Goal: Information Seeking & Learning: Find specific fact

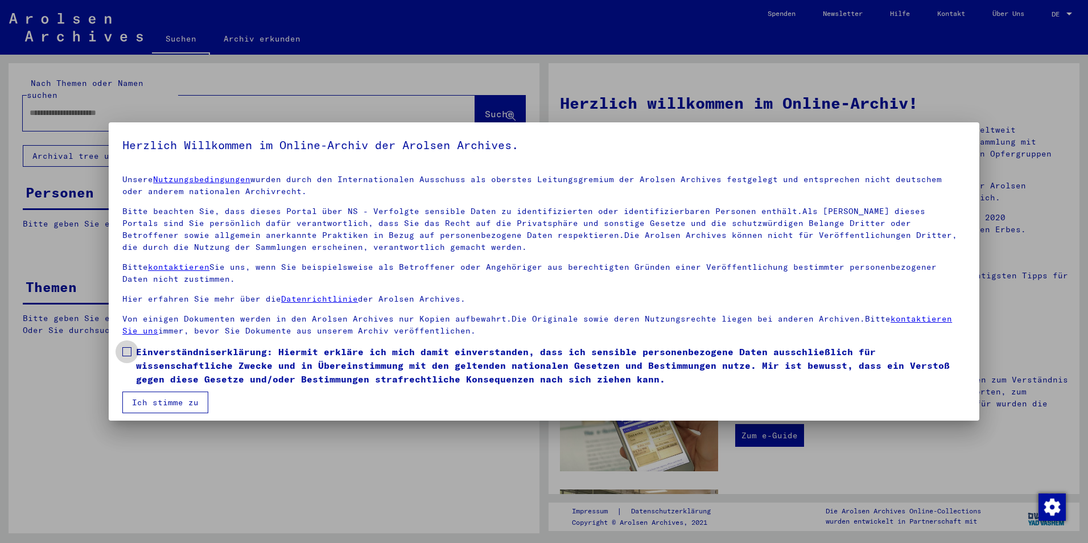
click at [130, 350] on span at bounding box center [126, 351] width 9 height 9
click at [167, 397] on button "Ich stimme zu" at bounding box center [165, 402] width 86 height 22
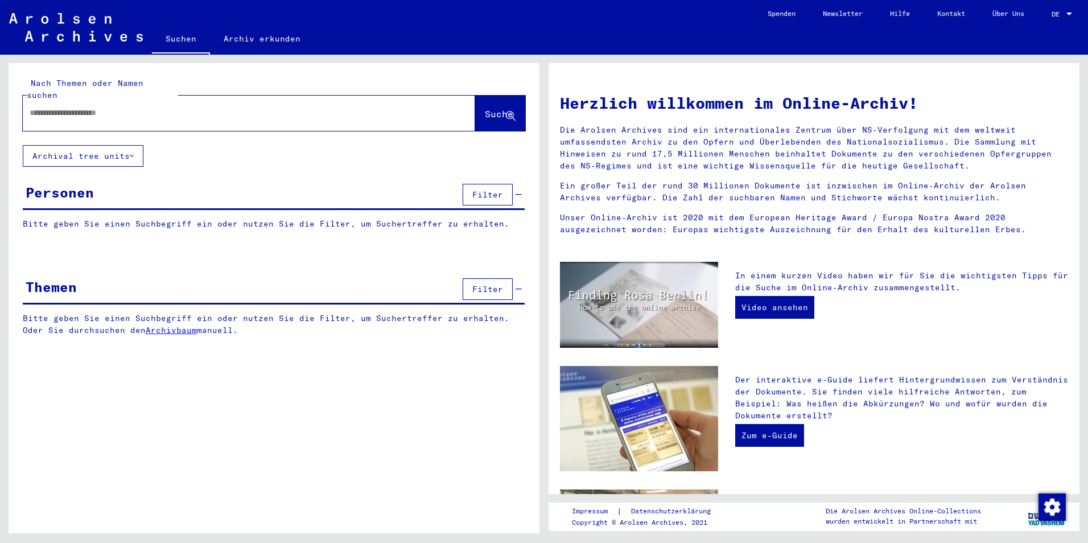
click at [479, 200] on span "Filter" at bounding box center [487, 194] width 31 height 10
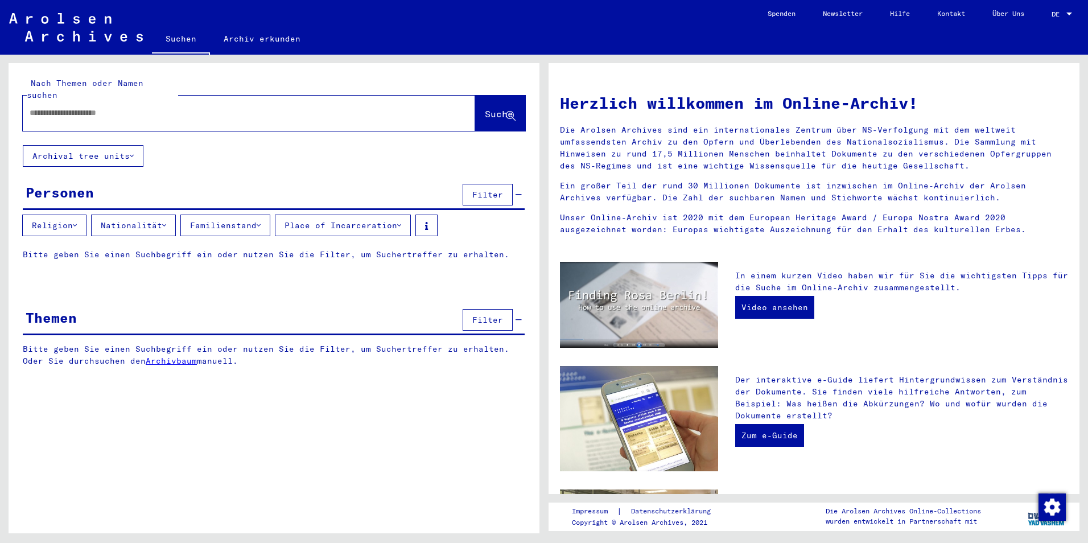
click at [134, 160] on icon at bounding box center [132, 156] width 4 height 8
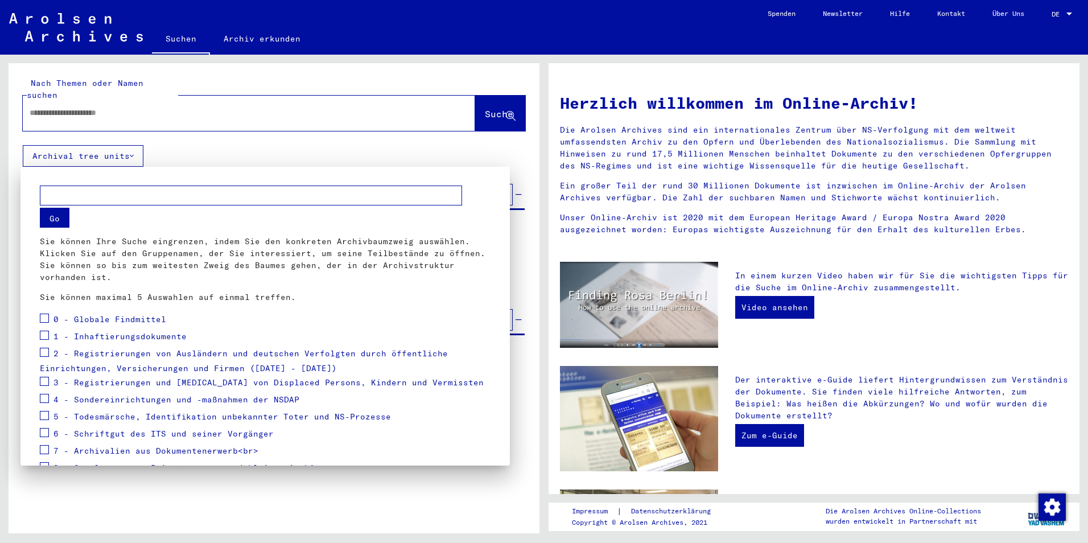
scroll to position [60, 0]
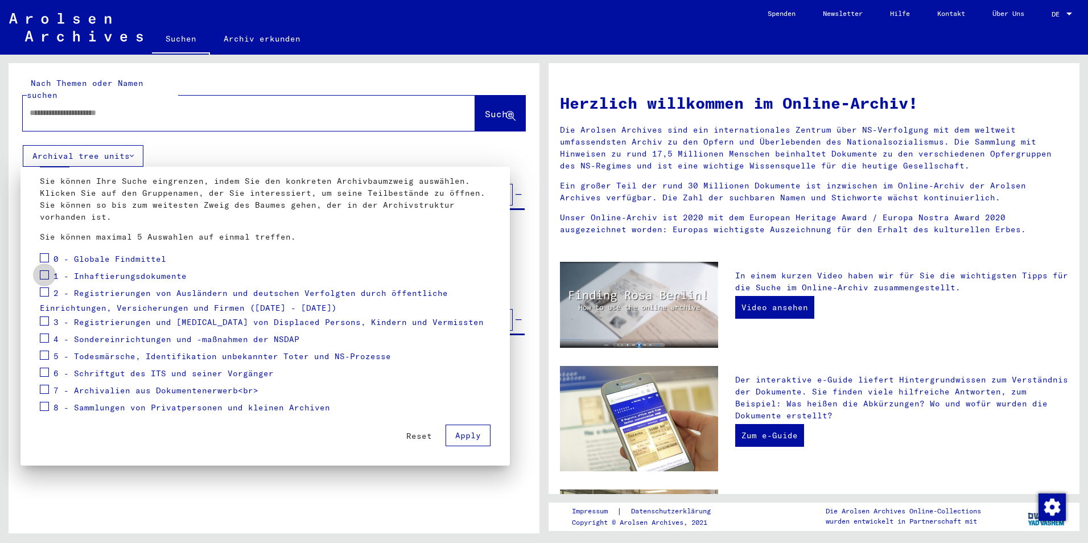
click at [46, 276] on span at bounding box center [44, 274] width 9 height 9
click at [46, 257] on span at bounding box center [44, 257] width 9 height 9
click at [462, 434] on span "Apply" at bounding box center [468, 435] width 26 height 10
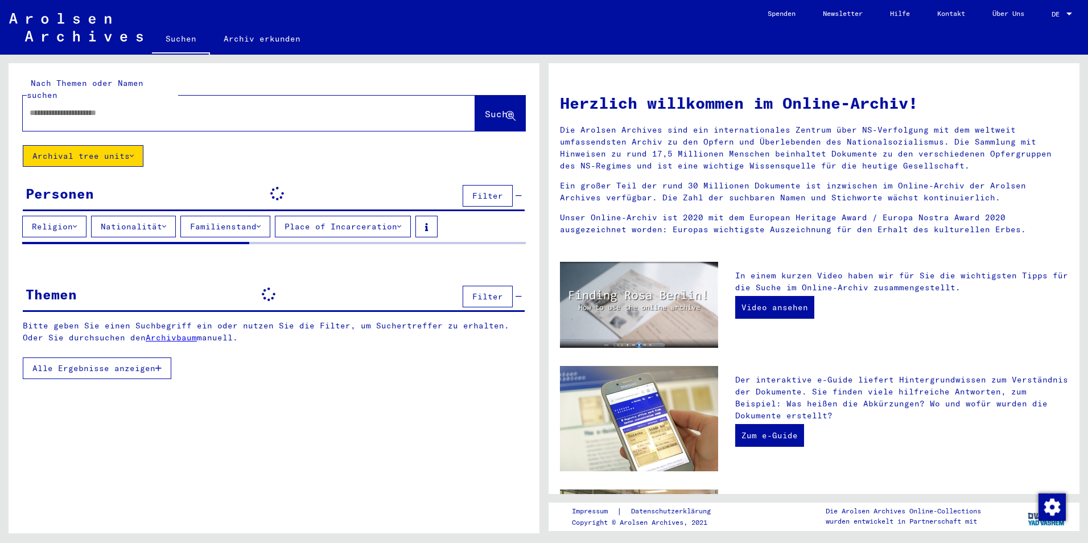
click at [69, 118] on input "text" at bounding box center [235, 113] width 411 height 12
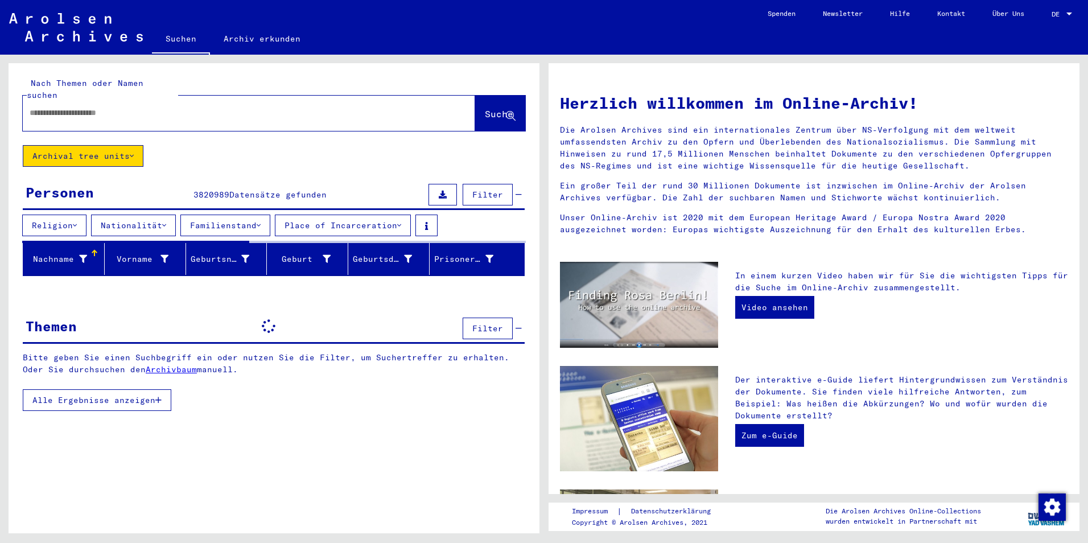
drag, startPoint x: 86, startPoint y: 101, endPoint x: 86, endPoint y: 108, distance: 6.3
click at [86, 108] on div "Nach Themen oder Namen suchen Suche" at bounding box center [274, 103] width 502 height 53
drag, startPoint x: 86, startPoint y: 108, endPoint x: 71, endPoint y: 121, distance: 21.0
click at [71, 119] on input "text" at bounding box center [235, 113] width 411 height 12
paste input "**********"
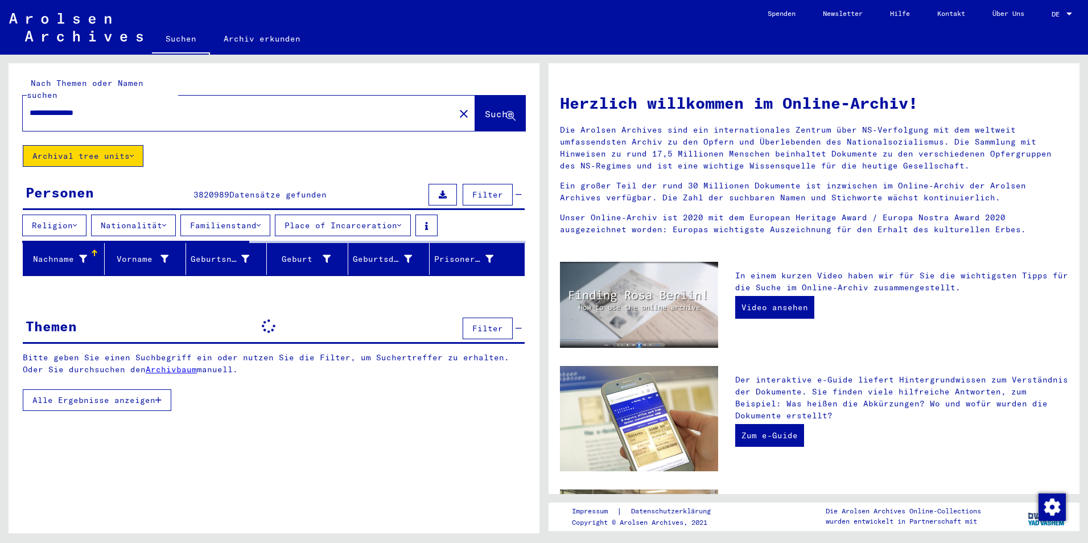
click at [485, 115] on span "Suche" at bounding box center [499, 113] width 28 height 11
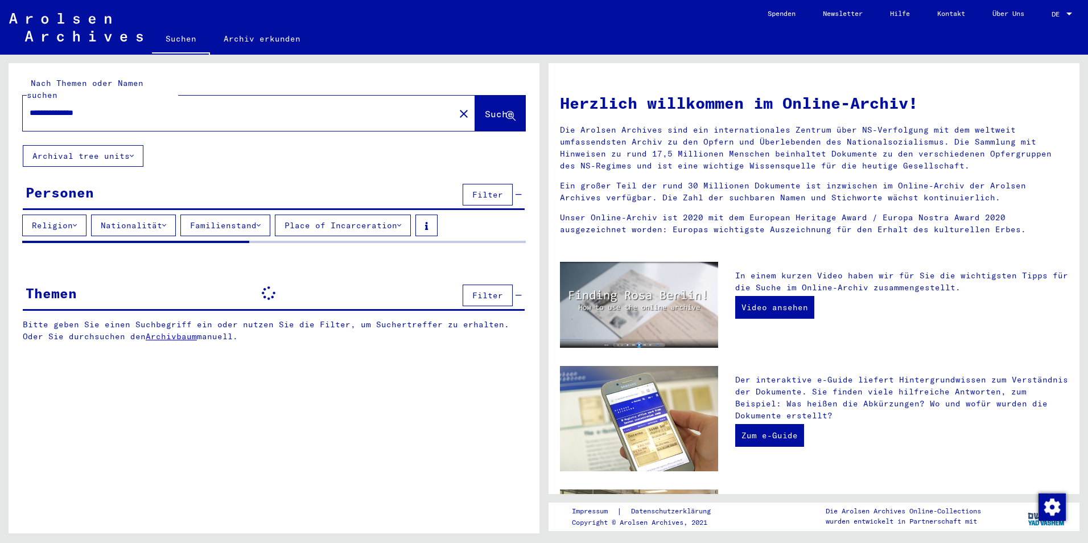
click at [411, 232] on button "Place of Incarceration" at bounding box center [343, 225] width 136 height 22
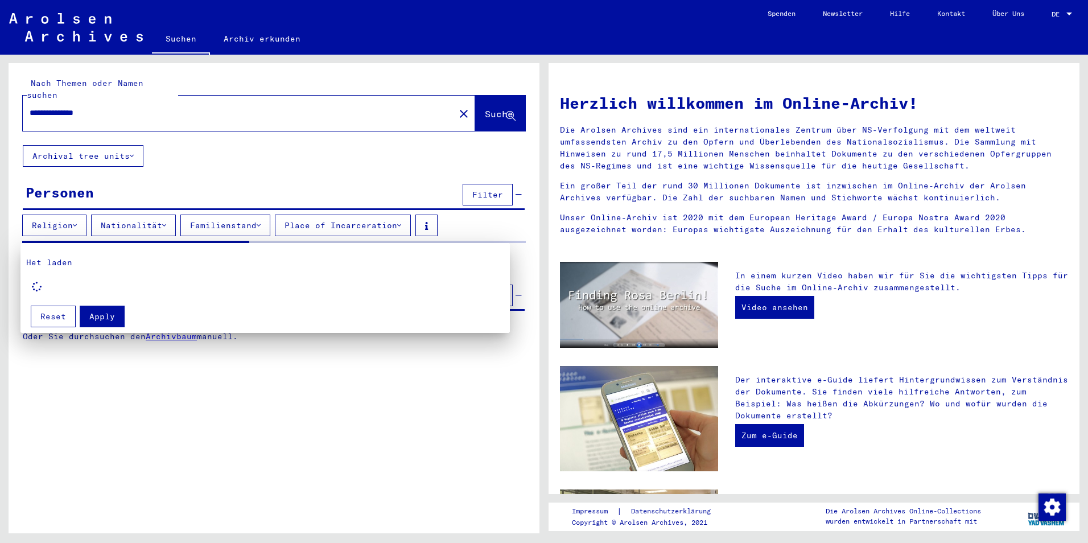
click at [410, 233] on div at bounding box center [544, 271] width 1088 height 543
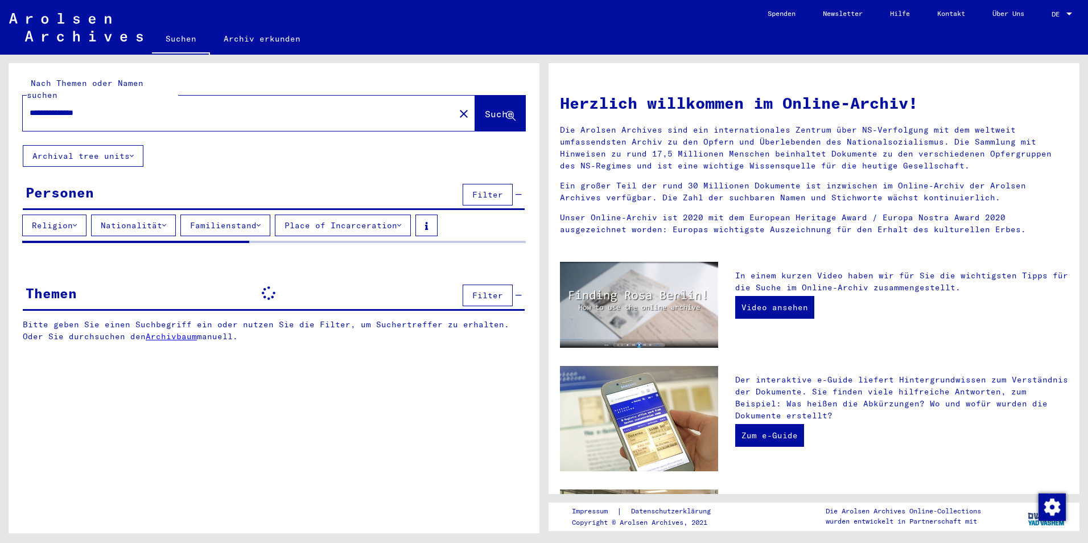
click at [134, 160] on icon at bounding box center [132, 156] width 4 height 8
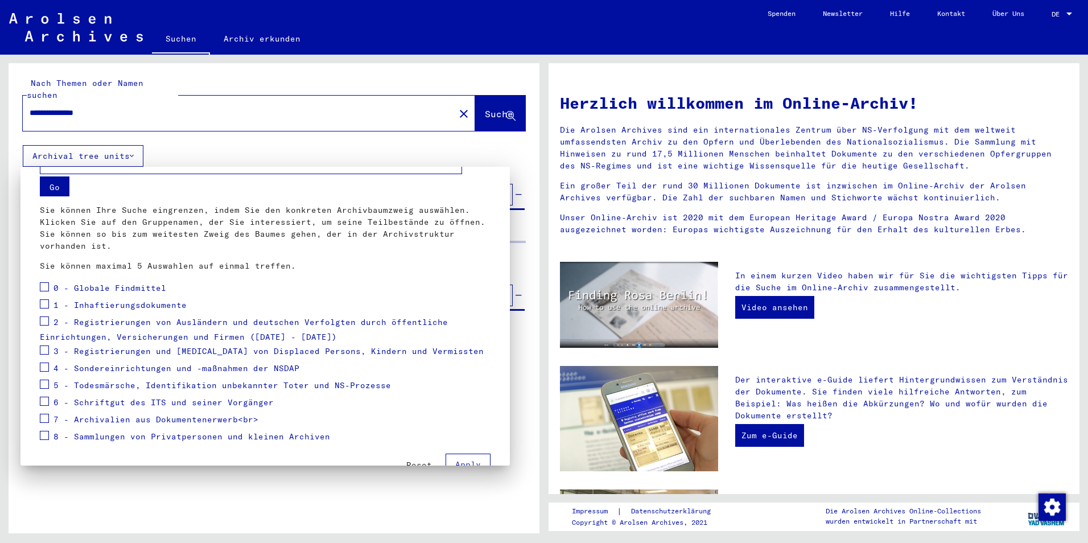
scroll to position [60, 0]
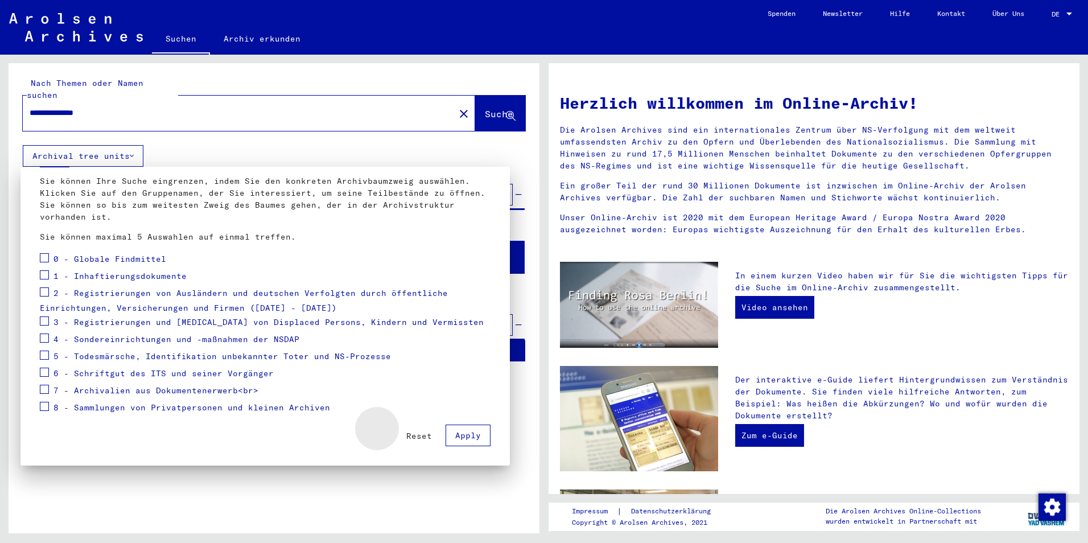
click at [406, 433] on span "Reset" at bounding box center [419, 436] width 26 height 10
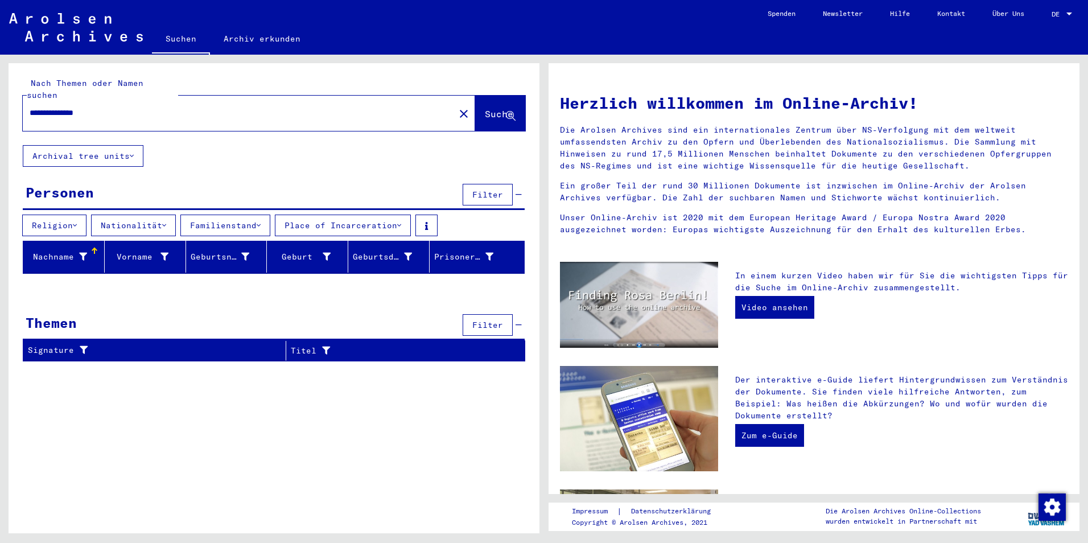
scroll to position [0, 0]
click at [306, 263] on div "Geburt‏" at bounding box center [300, 257] width 59 height 12
click at [303, 263] on div "Geburt‏" at bounding box center [300, 257] width 59 height 12
click at [214, 297] on div at bounding box center [274, 290] width 531 height 14
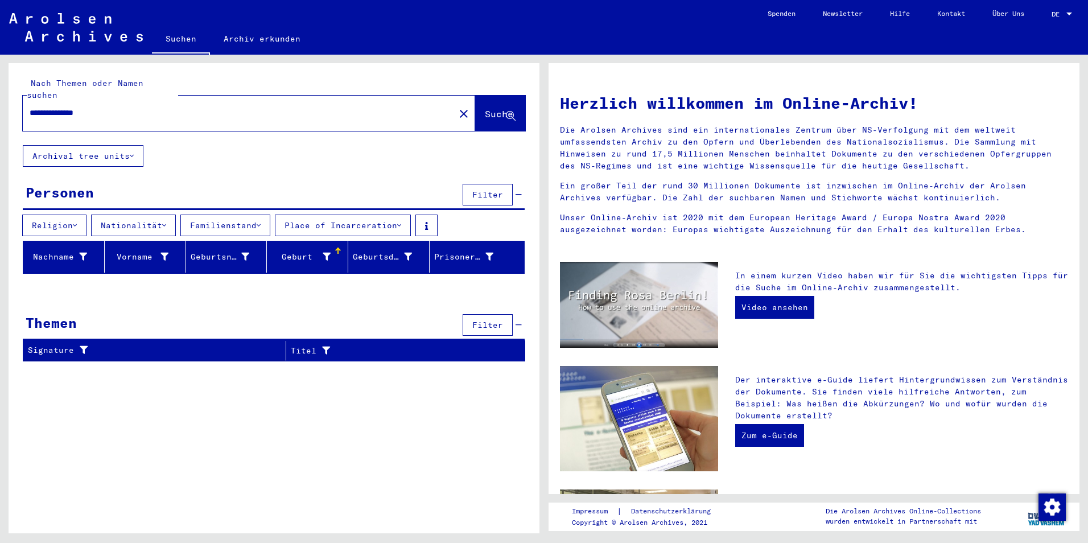
click at [168, 114] on input "**********" at bounding box center [235, 113] width 411 height 12
drag, startPoint x: 140, startPoint y: 118, endPoint x: -2, endPoint y: 118, distance: 142.2
click at [0, 118] on html "**********" at bounding box center [544, 271] width 1088 height 543
paste input "*********"
click at [485, 119] on span "Suche" at bounding box center [499, 113] width 28 height 11
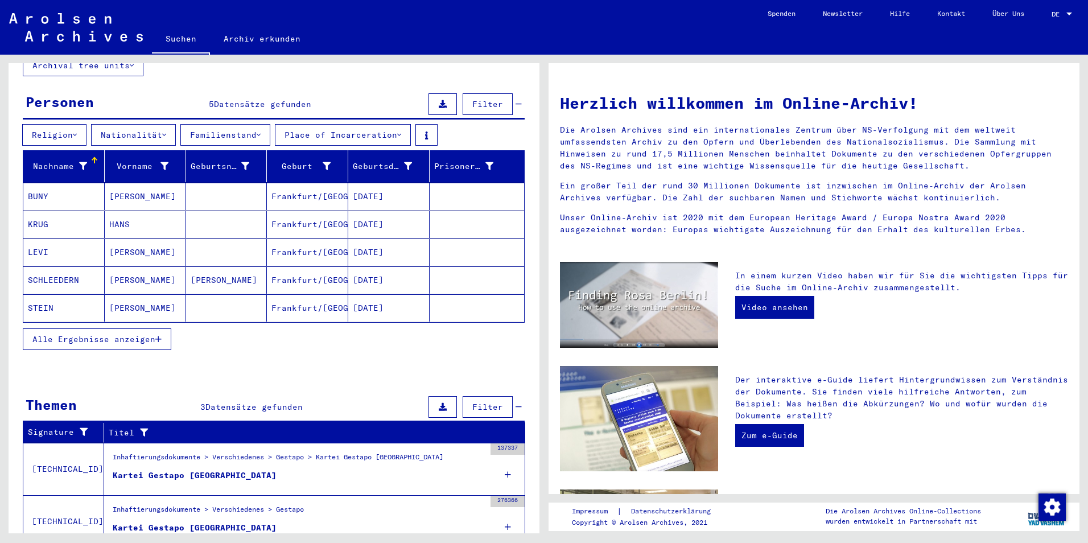
scroll to position [152, 0]
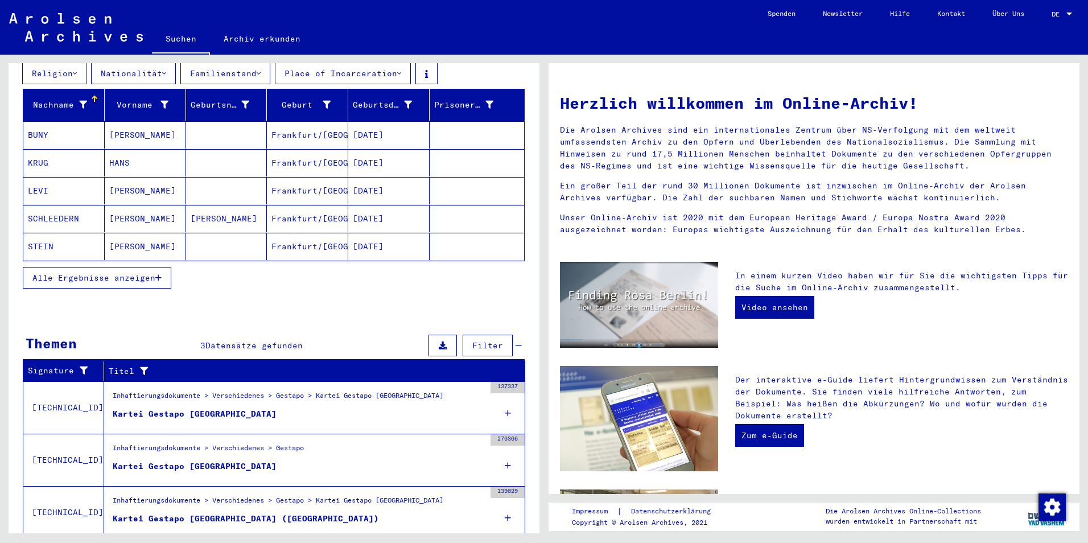
click at [160, 282] on icon "button" at bounding box center [158, 278] width 6 height 8
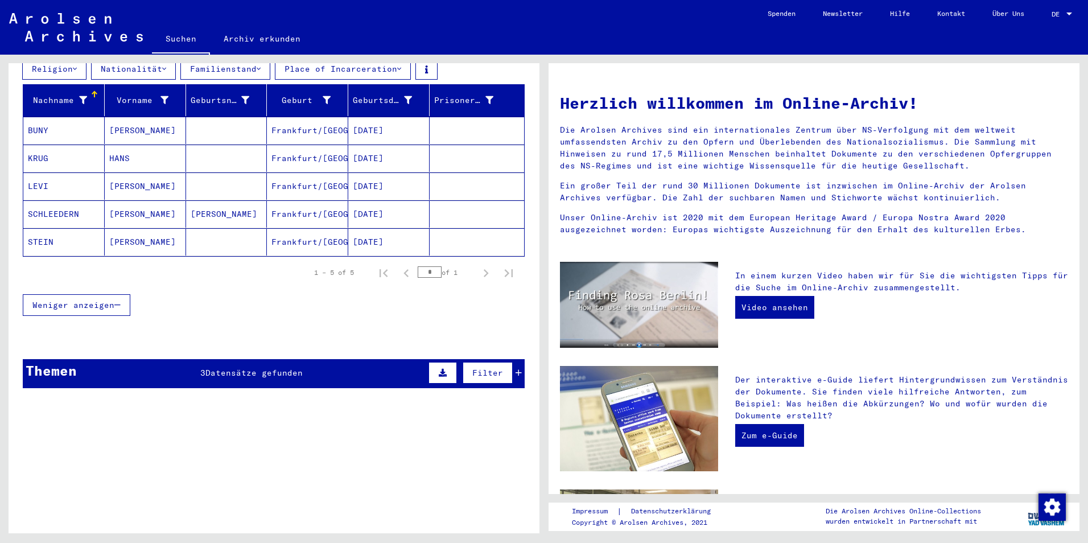
scroll to position [131, 0]
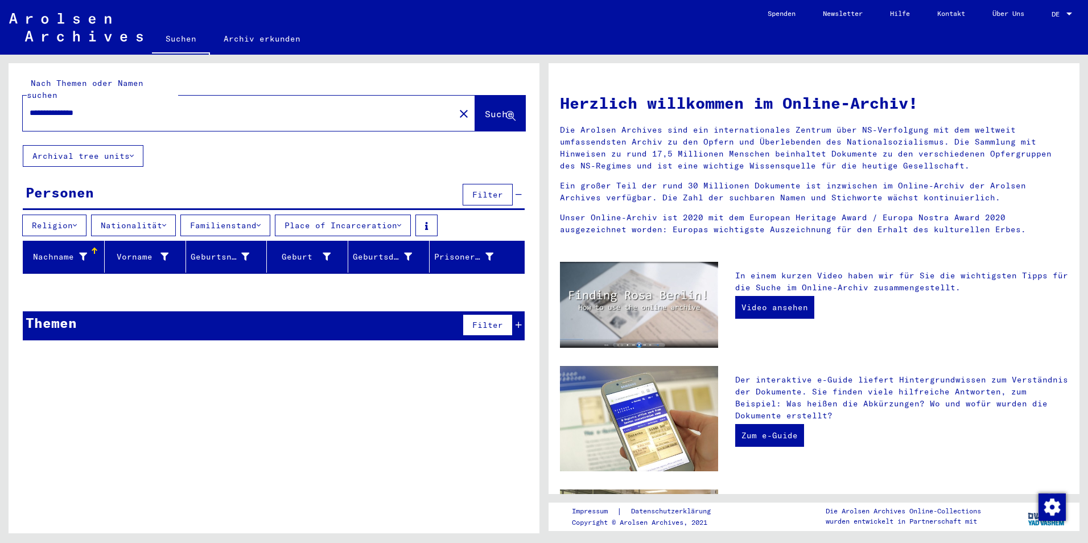
drag, startPoint x: 130, startPoint y: 121, endPoint x: 6, endPoint y: 121, distance: 124.6
click at [6, 121] on div "**********" at bounding box center [272, 294] width 544 height 478
paste input "*********"
type input "**********"
click at [485, 114] on span "Suche" at bounding box center [499, 113] width 28 height 11
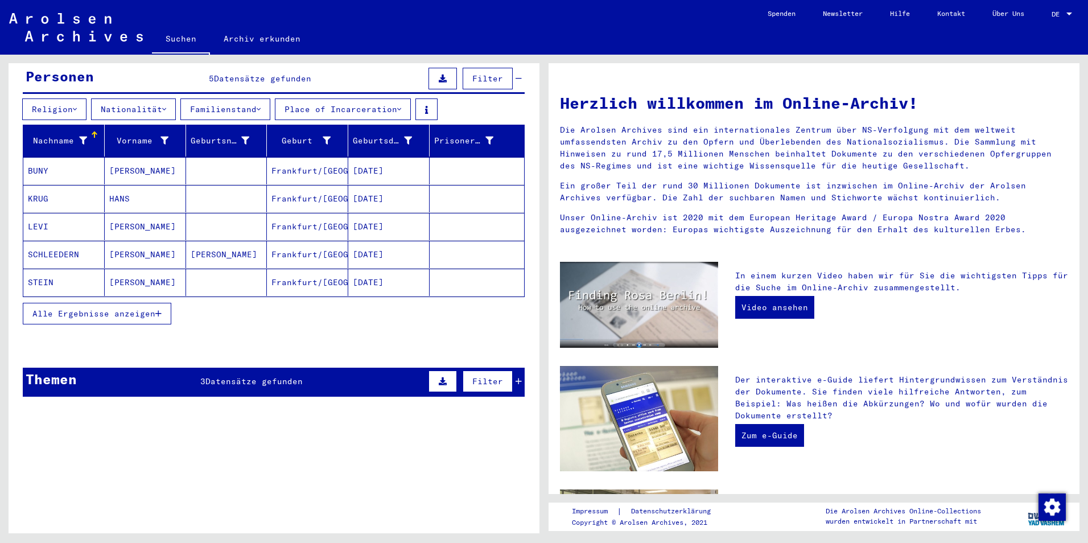
scroll to position [152, 0]
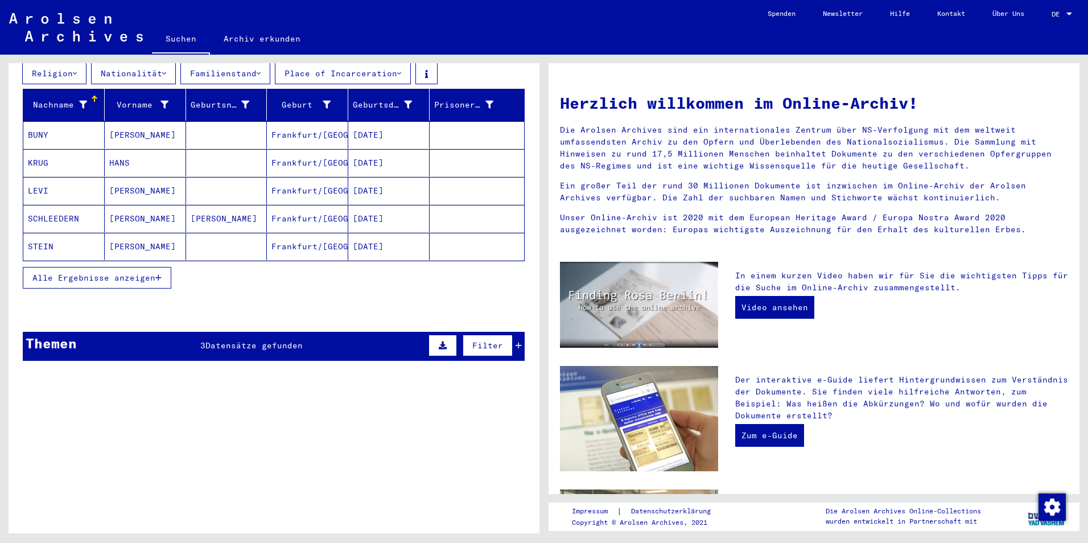
click at [266, 350] on span "Datensätze gefunden" at bounding box center [253, 345] width 97 height 10
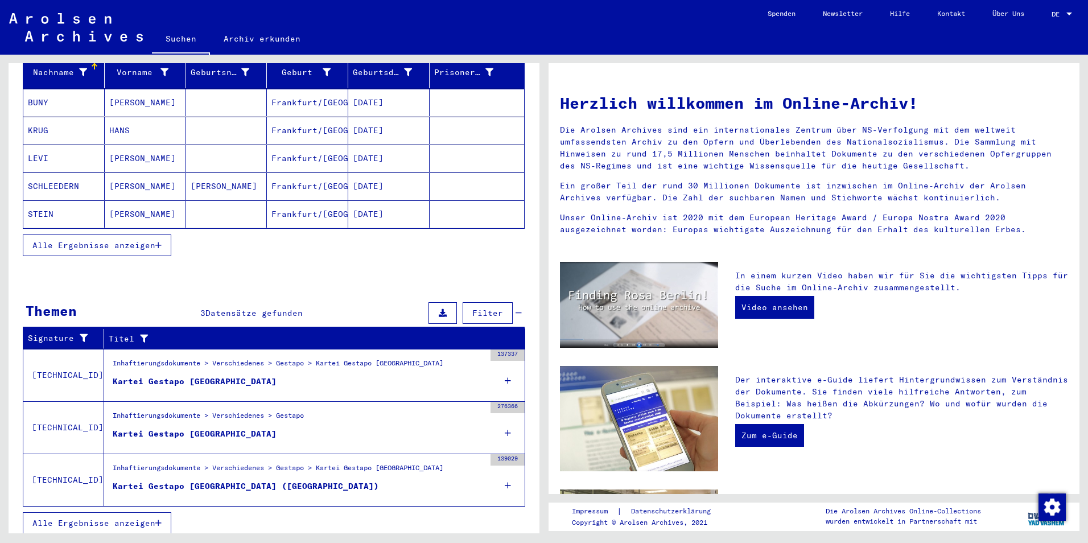
scroll to position [4, 0]
click at [239, 485] on div "Kartei Gestapo [GEOGRAPHIC_DATA] ([GEOGRAPHIC_DATA])" at bounding box center [246, 486] width 266 height 12
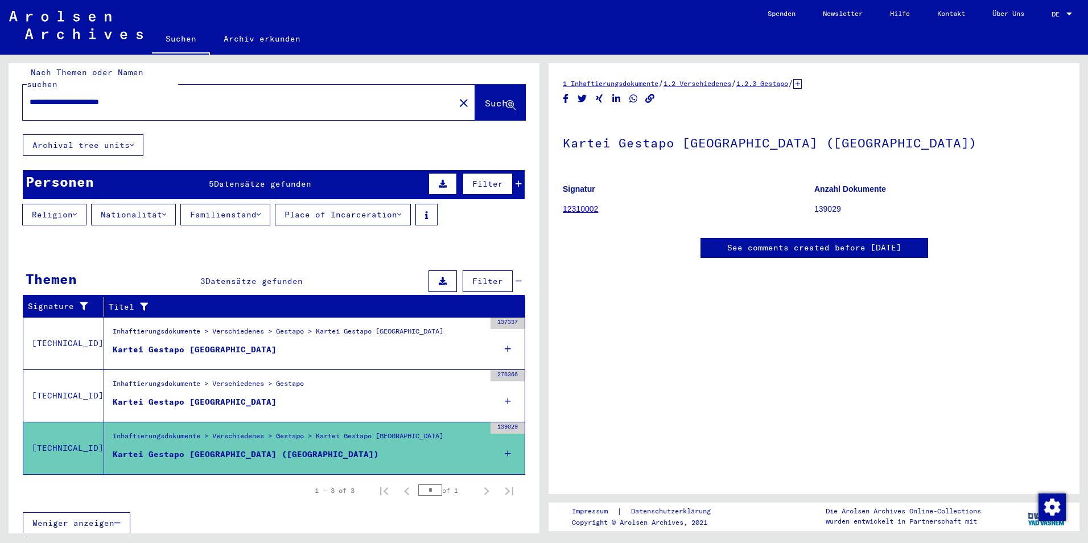
scroll to position [76, 0]
click at [272, 447] on div "Inhaftierungsdokumente > Verschiedenes > Gestapo > Kartei Gestapo [GEOGRAPHIC_D…" at bounding box center [278, 439] width 331 height 16
drag, startPoint x: 272, startPoint y: 447, endPoint x: 216, endPoint y: 456, distance: 57.5
click at [216, 456] on div "Kartei Gestapo [GEOGRAPHIC_DATA] ([GEOGRAPHIC_DATA])" at bounding box center [246, 454] width 266 height 12
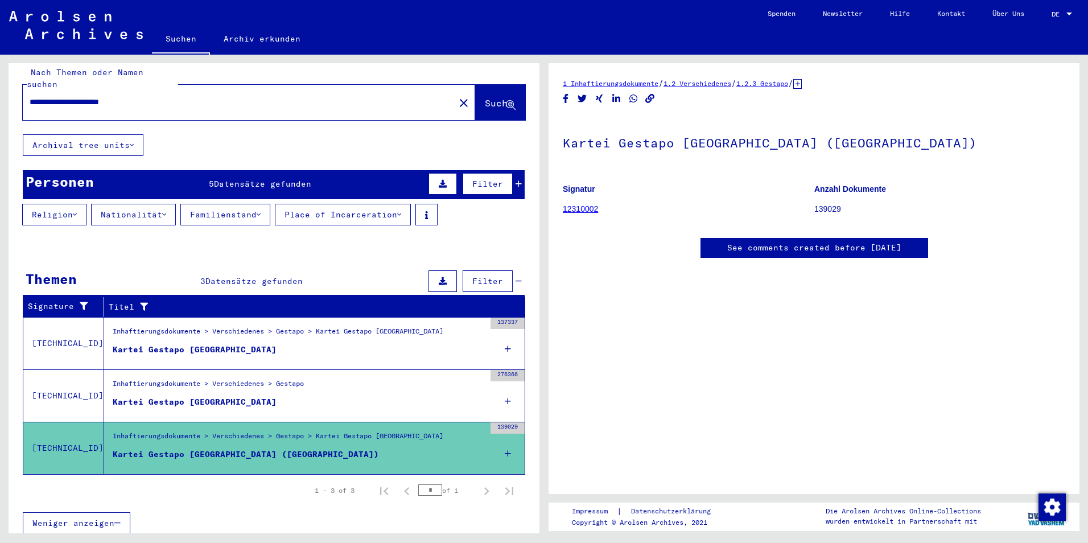
click at [216, 456] on div "Kartei Gestapo [GEOGRAPHIC_DATA] ([GEOGRAPHIC_DATA])" at bounding box center [246, 454] width 266 height 12
click at [406, 459] on figure "Kartei Gestapo [GEOGRAPHIC_DATA] ([GEOGRAPHIC_DATA])" at bounding box center [299, 456] width 372 height 17
click at [176, 404] on div "Kartei Gestapo [GEOGRAPHIC_DATA]" at bounding box center [195, 402] width 164 height 12
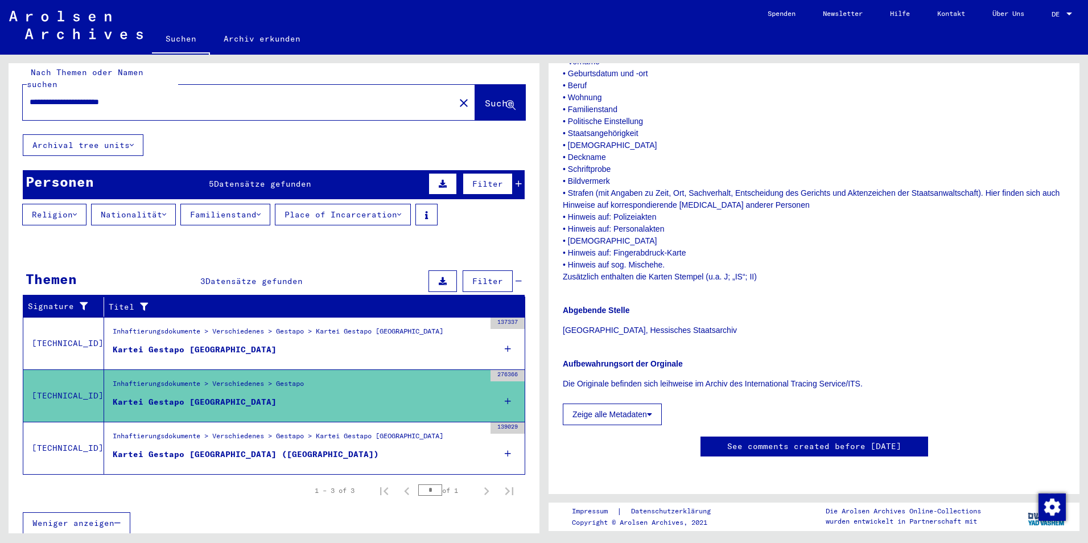
scroll to position [379, 0]
click at [493, 404] on mat-cell at bounding box center [476, 390] width 94 height 28
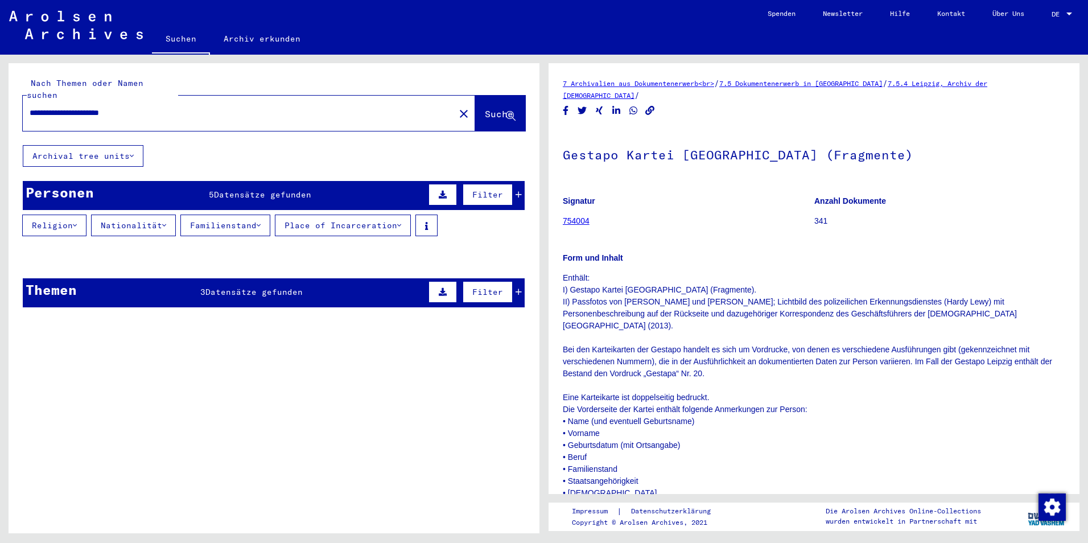
click at [506, 298] on mat-cell at bounding box center [476, 287] width 94 height 28
click at [313, 295] on mat-cell "Frankfurt/[GEOGRAPHIC_DATA]" at bounding box center [307, 287] width 81 height 28
click at [270, 291] on mat-cell "Frankfurt/[GEOGRAPHIC_DATA]" at bounding box center [307, 287] width 81 height 28
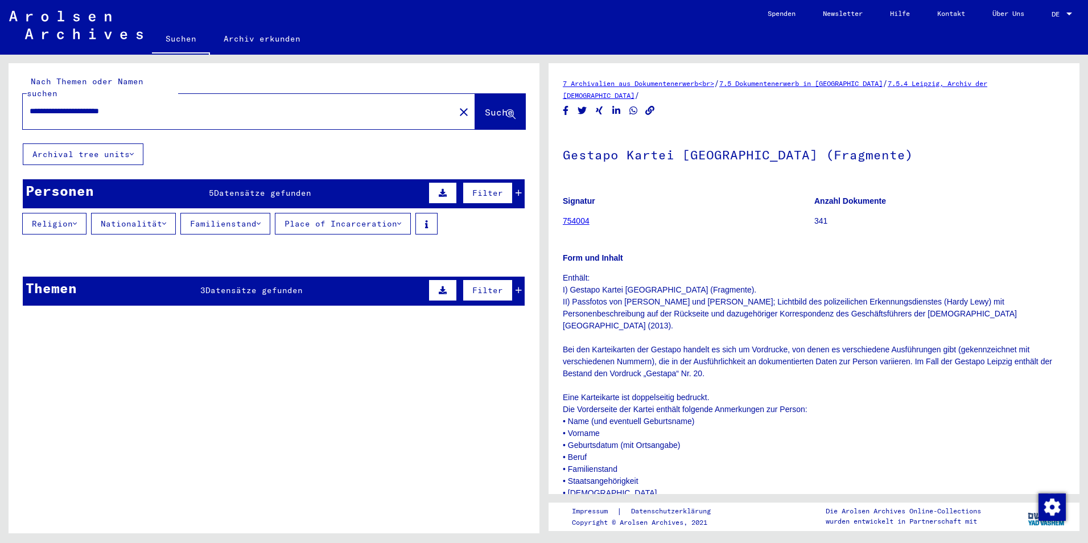
click at [230, 294] on mat-cell at bounding box center [226, 285] width 81 height 28
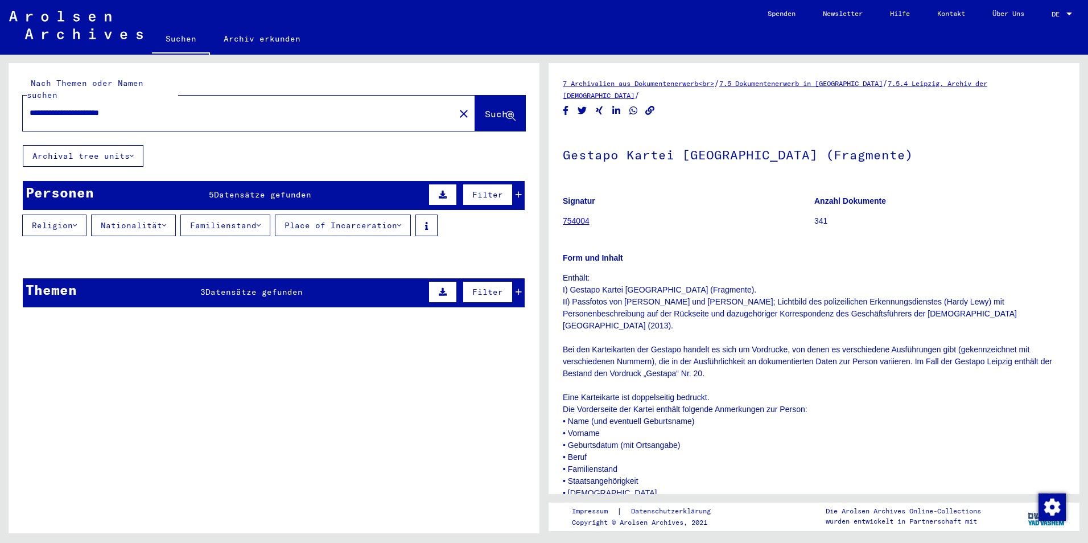
click at [168, 113] on input "**********" at bounding box center [239, 113] width 418 height 12
click at [485, 114] on span "Suche" at bounding box center [499, 113] width 28 height 11
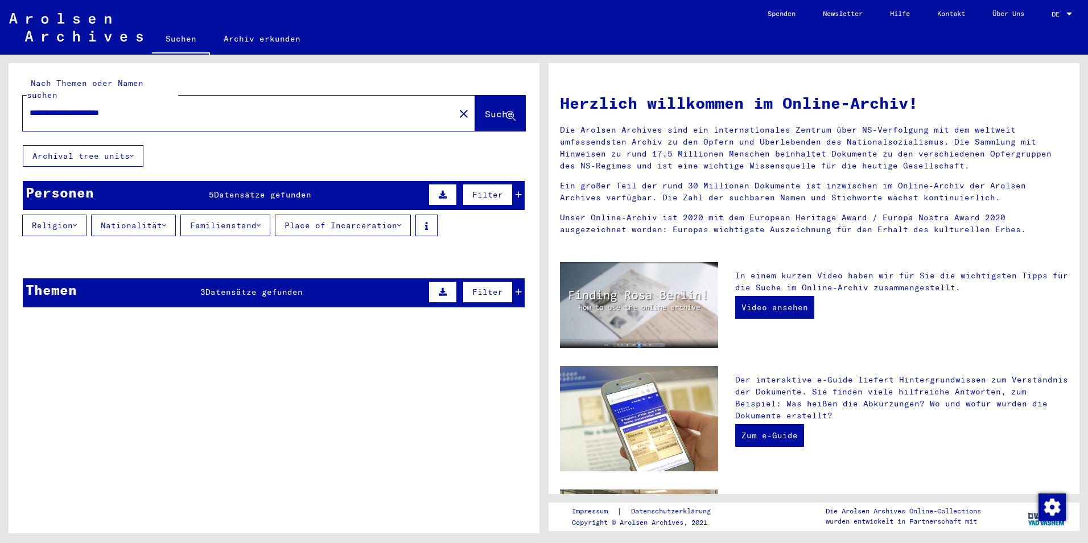
click at [247, 194] on span "Datensätze gefunden" at bounding box center [262, 194] width 97 height 10
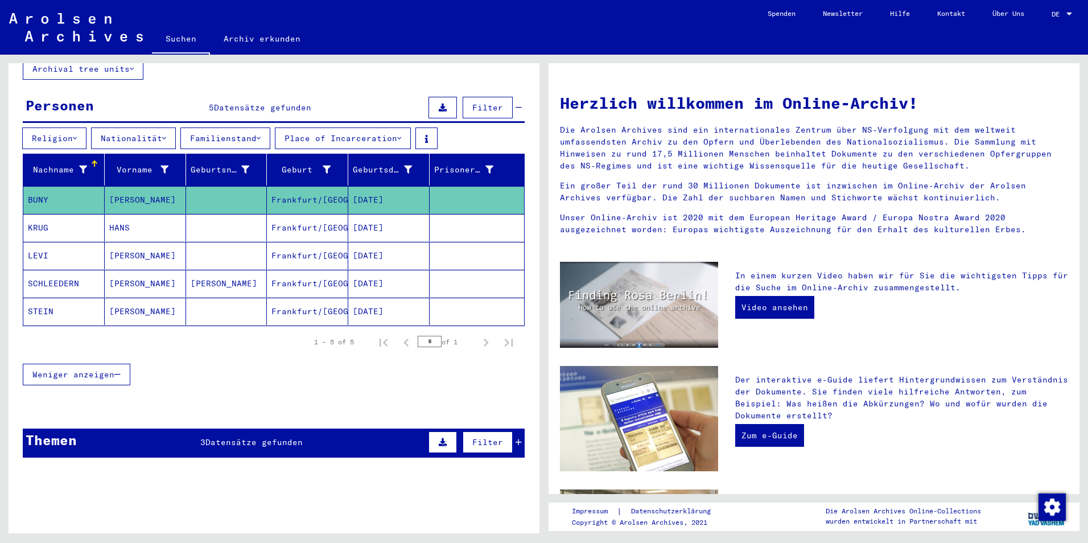
scroll to position [4, 0]
click at [89, 30] on img at bounding box center [76, 27] width 134 height 28
